Goal: Task Accomplishment & Management: Manage account settings

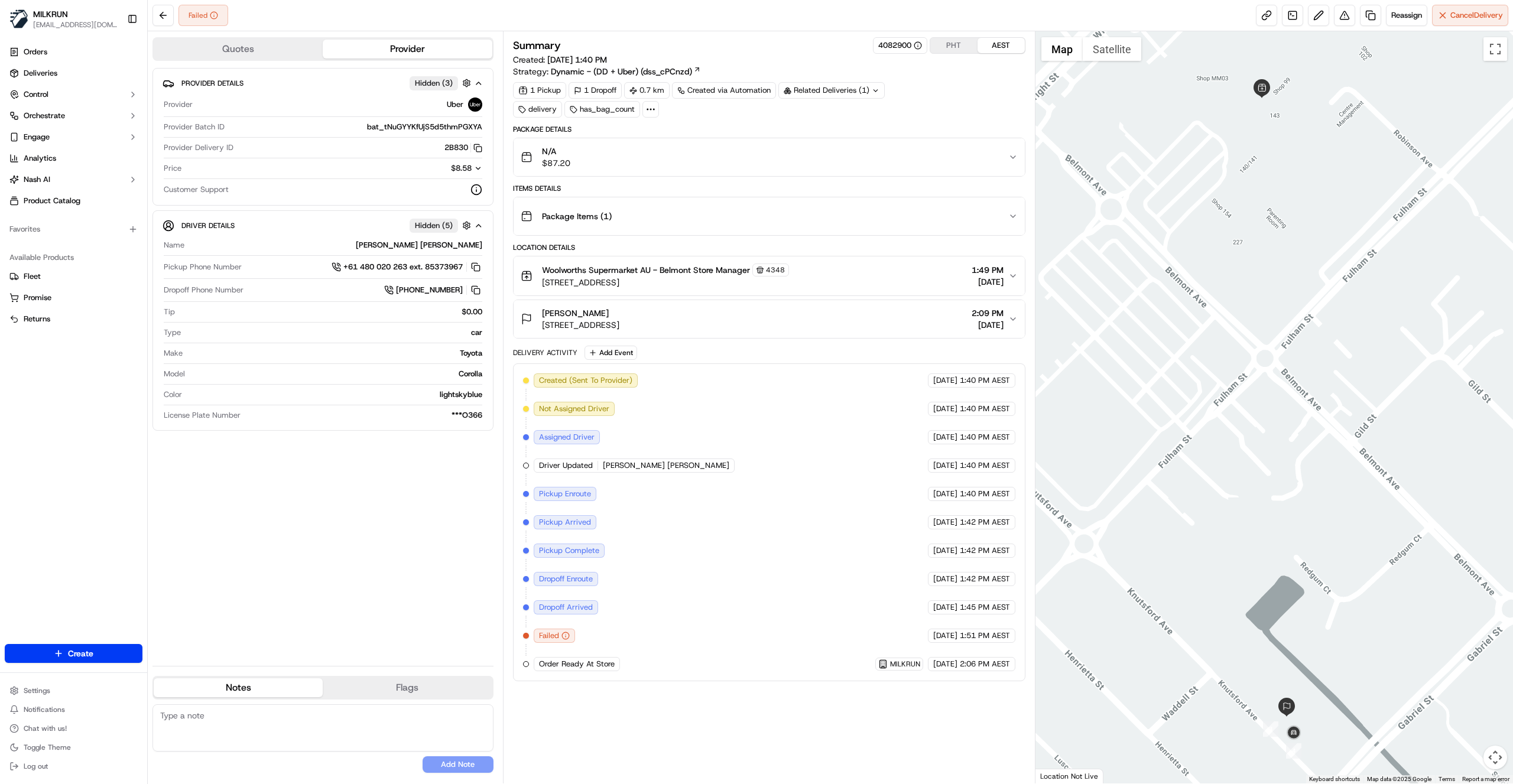
click at [409, 518] on div "Provider Details Hidden ( 3 ) Provider Uber Provider Batch ID bat_tNuGYYKfUjS5d…" at bounding box center [323, 362] width 341 height 589
click at [794, 715] on div "Summary 4082900 PHT AEST Created: 18/09/2025 1:40 PM Strategy: Dynamic - (DD + …" at bounding box center [769, 408] width 512 height 741
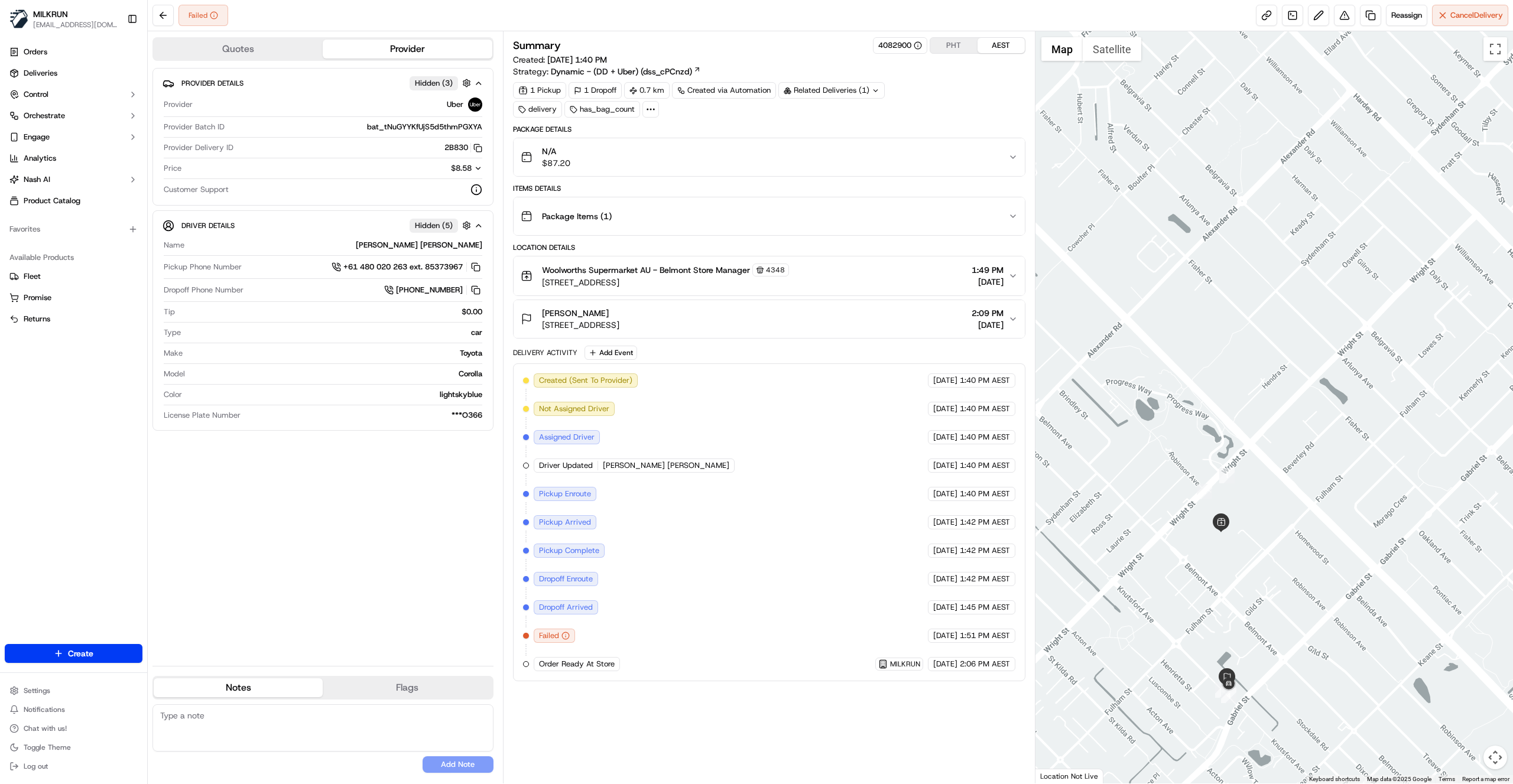
drag, startPoint x: 1246, startPoint y: 585, endPoint x: 1267, endPoint y: 608, distance: 31.1
click at [1267, 608] on div at bounding box center [1274, 407] width 478 height 752
